Goal: Find specific page/section: Find specific page/section

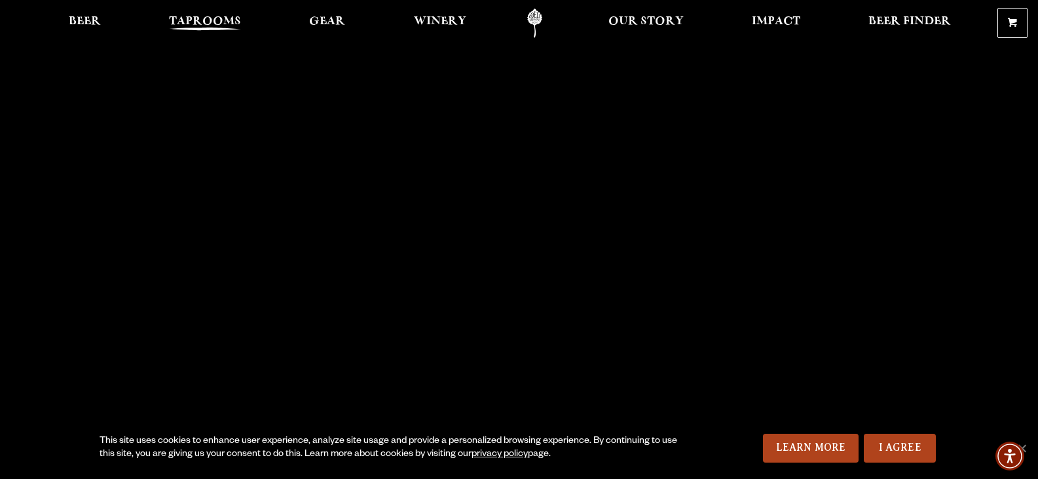
click at [194, 23] on span "Taprooms" at bounding box center [205, 21] width 72 height 10
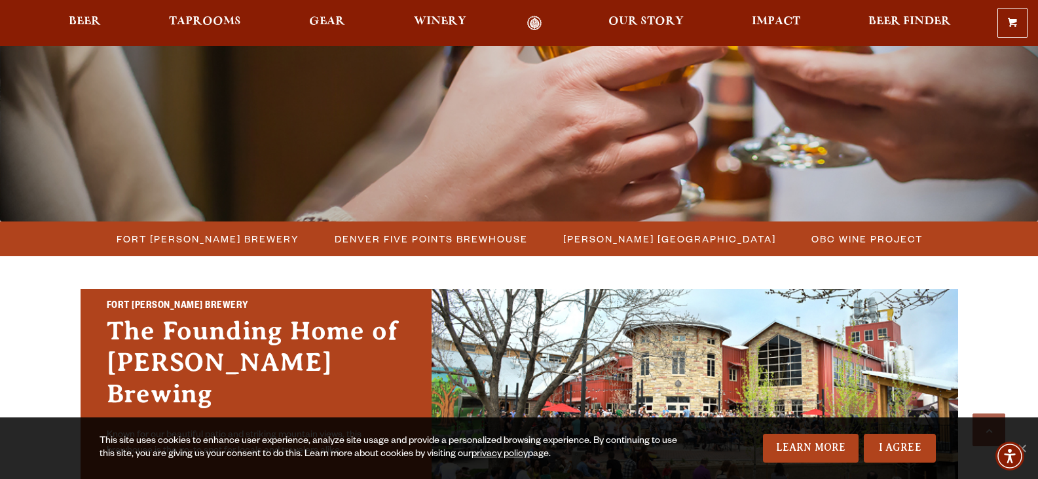
scroll to position [369, 0]
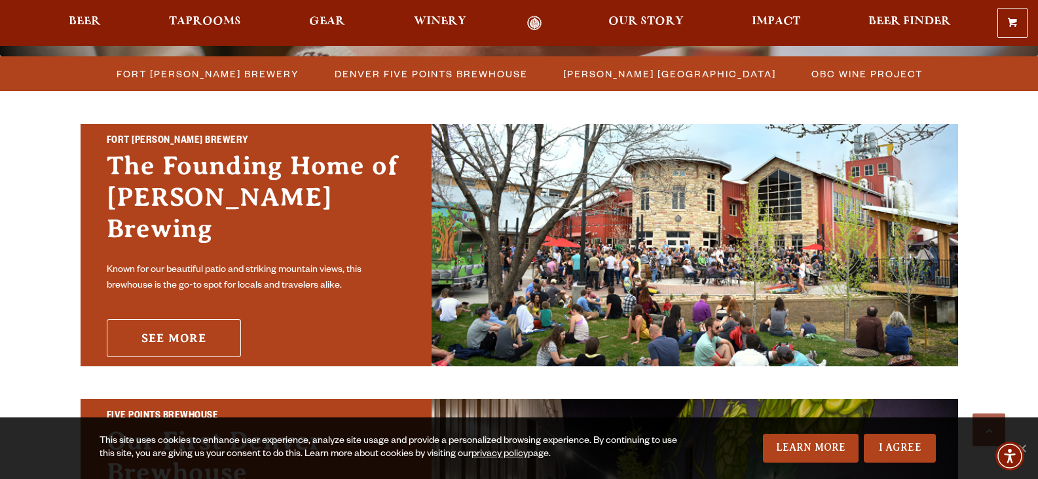
click at [156, 319] on link "See More" at bounding box center [174, 338] width 134 height 38
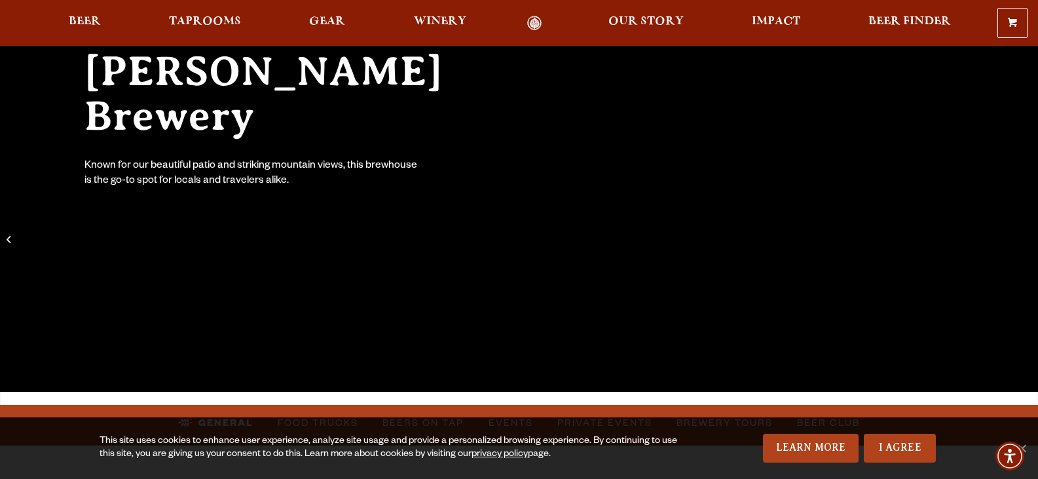
scroll to position [194, 0]
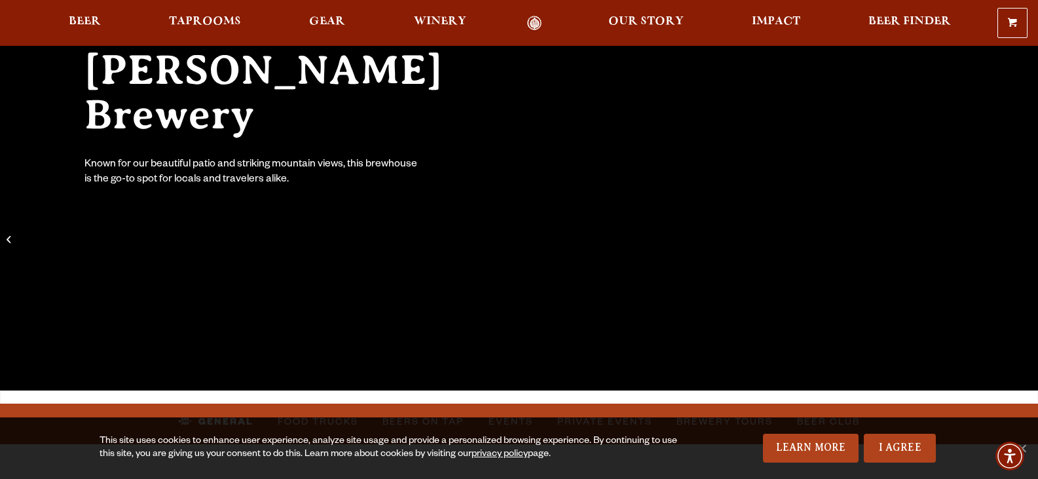
click at [904, 454] on link "I Agree" at bounding box center [900, 447] width 72 height 29
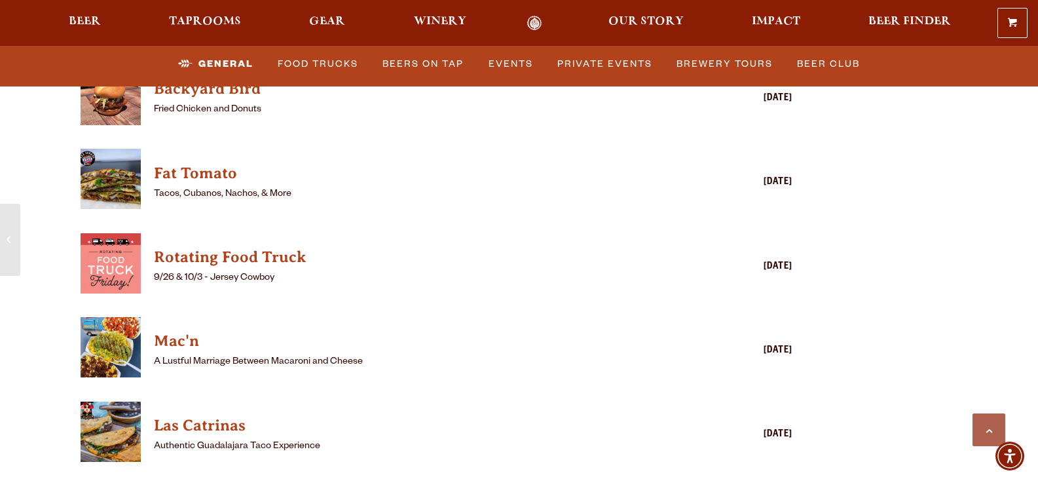
scroll to position [3615, 0]
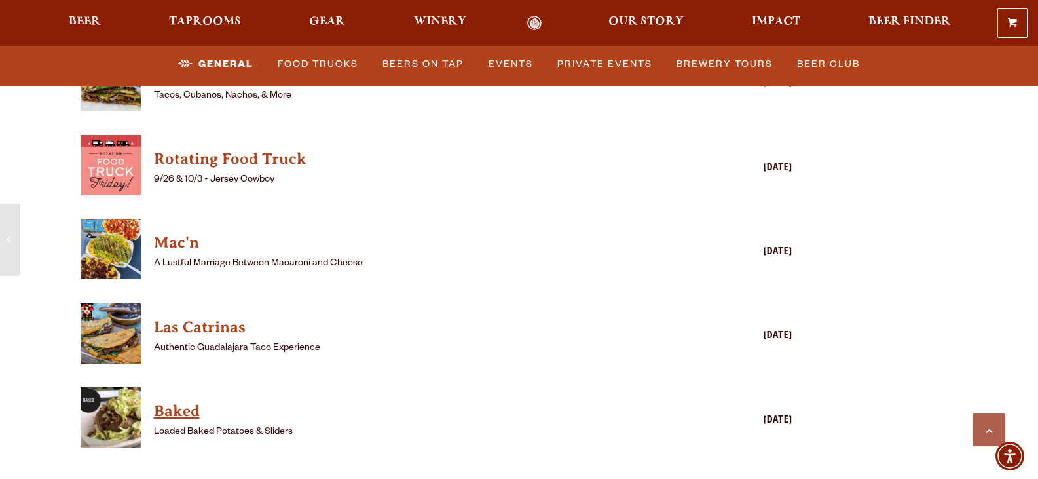
click at [185, 401] on h4 "Baked" at bounding box center [418, 411] width 528 height 21
